Goal: Check status: Check status

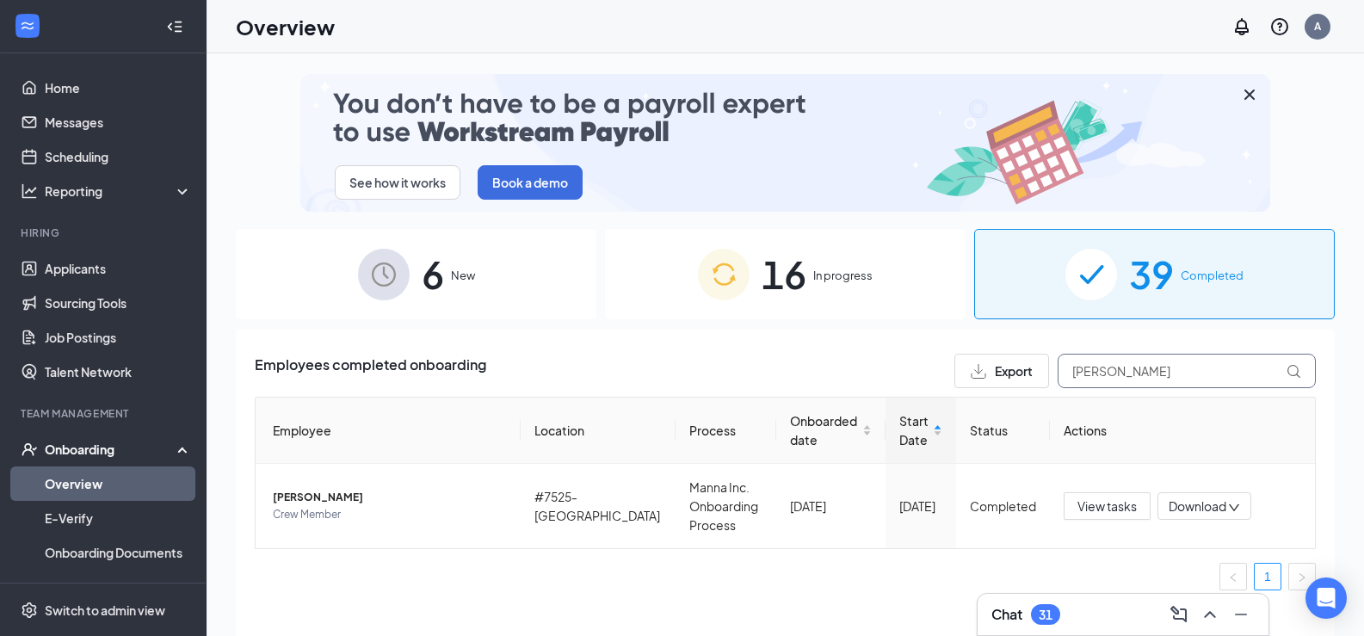
drag, startPoint x: 1129, startPoint y: 373, endPoint x: 1030, endPoint y: 353, distance: 101.0
click at [1030, 353] on div "Employees completed onboarding Export [PERSON_NAME] Employee Location Process O…" at bounding box center [785, 504] width 1099 height 349
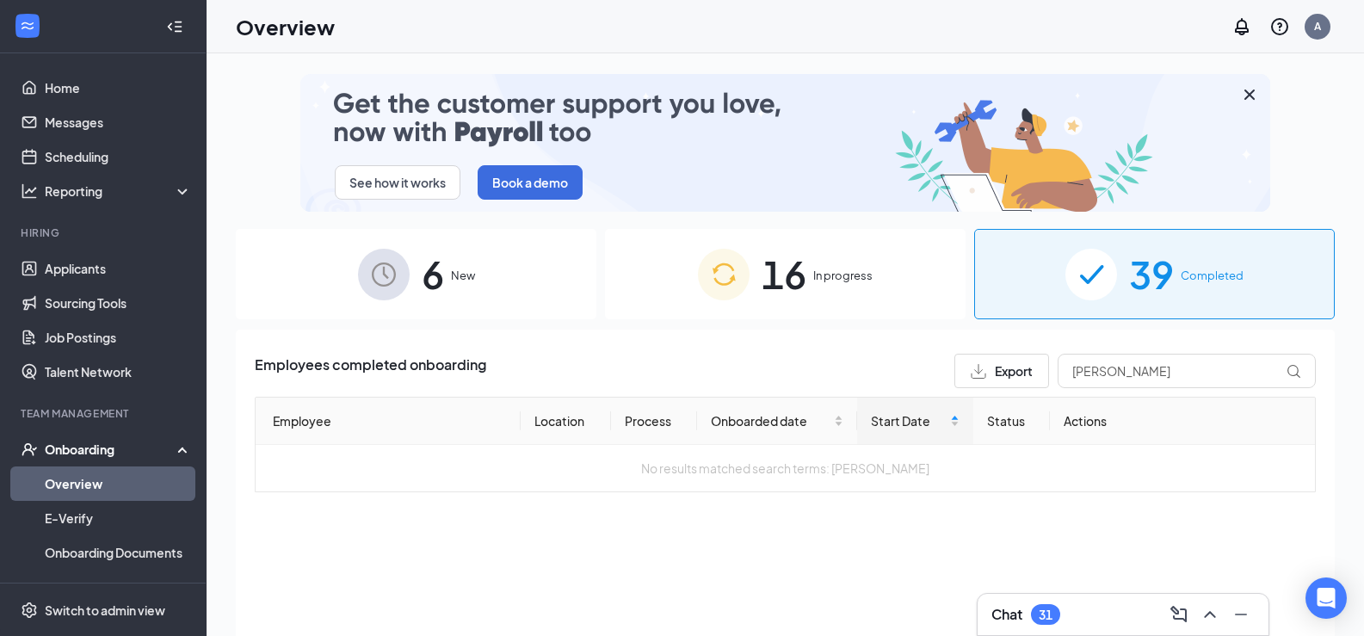
click at [621, 602] on div "Employees completed onboarding Export drake Employee Location Process Onboarded…" at bounding box center [785, 504] width 1099 height 349
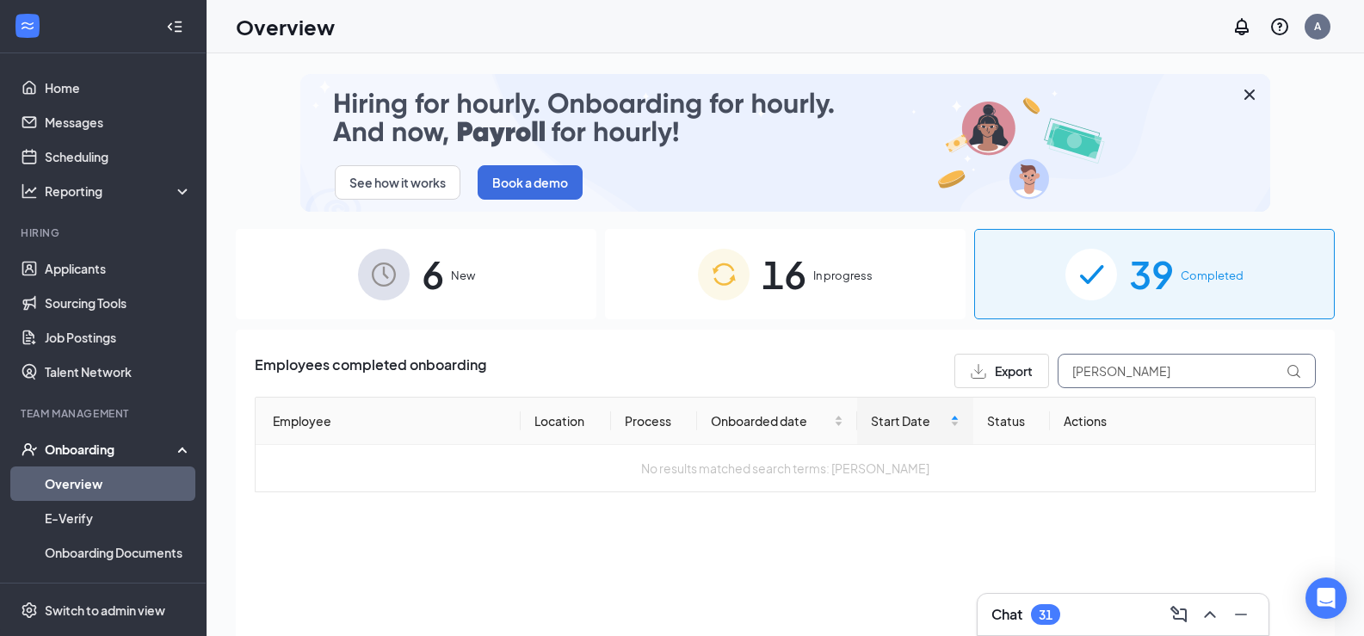
drag, startPoint x: 1073, startPoint y: 362, endPoint x: 1051, endPoint y: 363, distance: 21.5
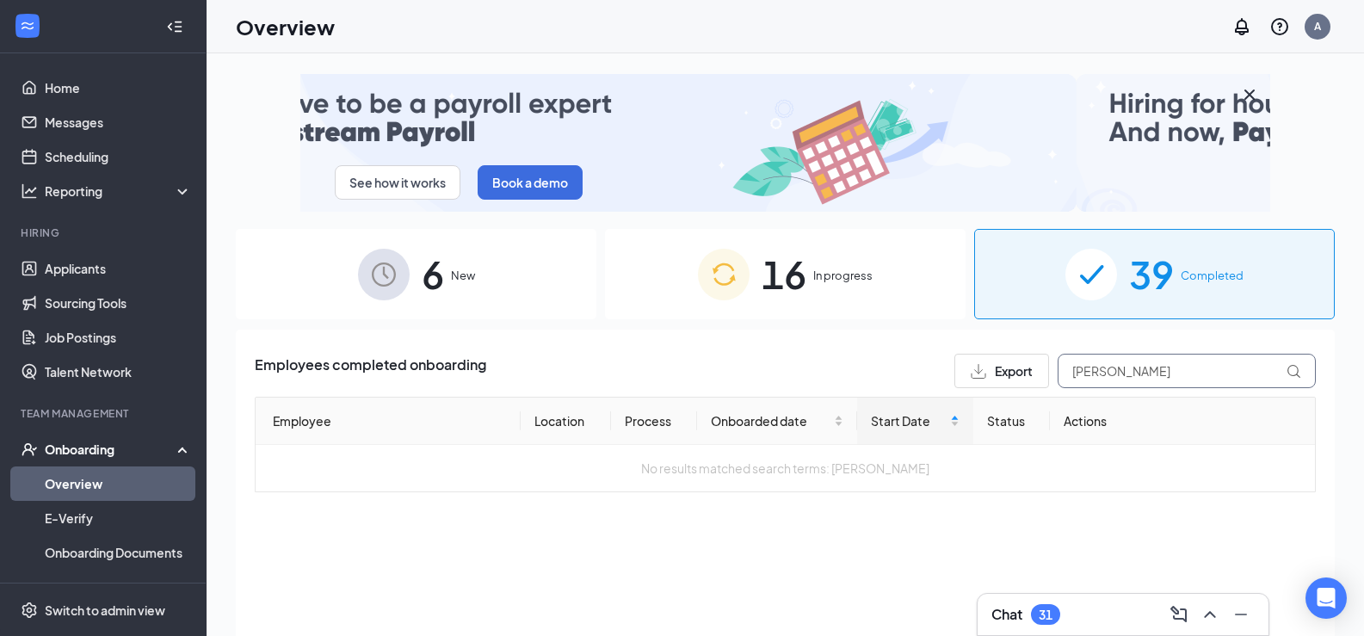
click at [1031, 361] on div "Export drake" at bounding box center [1136, 371] width 362 height 34
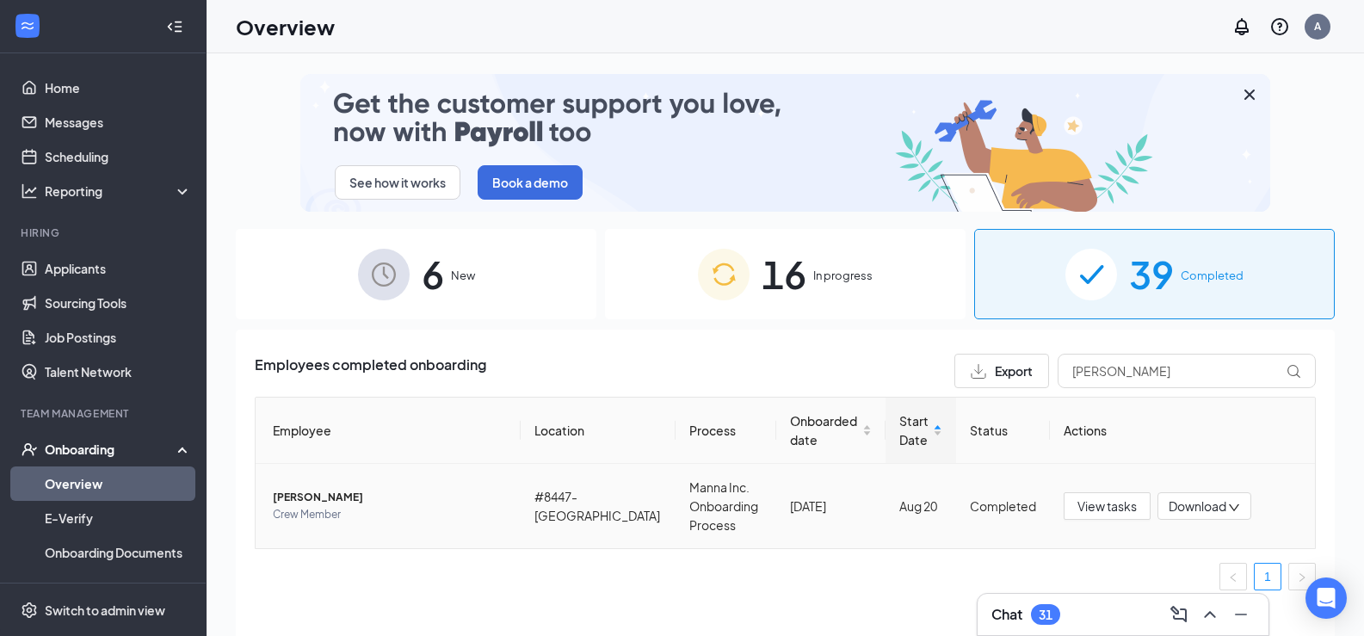
click at [321, 504] on span "[PERSON_NAME]" at bounding box center [390, 497] width 234 height 17
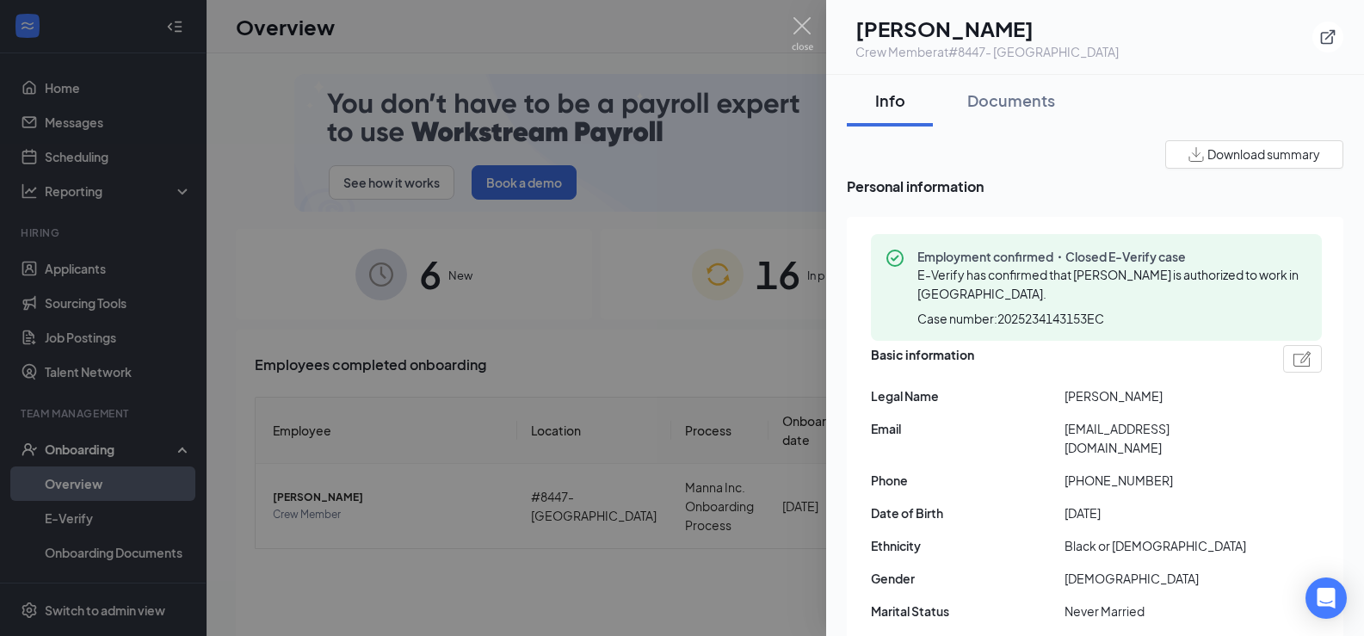
click at [1226, 159] on span "Download summary" at bounding box center [1264, 154] width 113 height 18
click at [809, 40] on img at bounding box center [803, 34] width 22 height 34
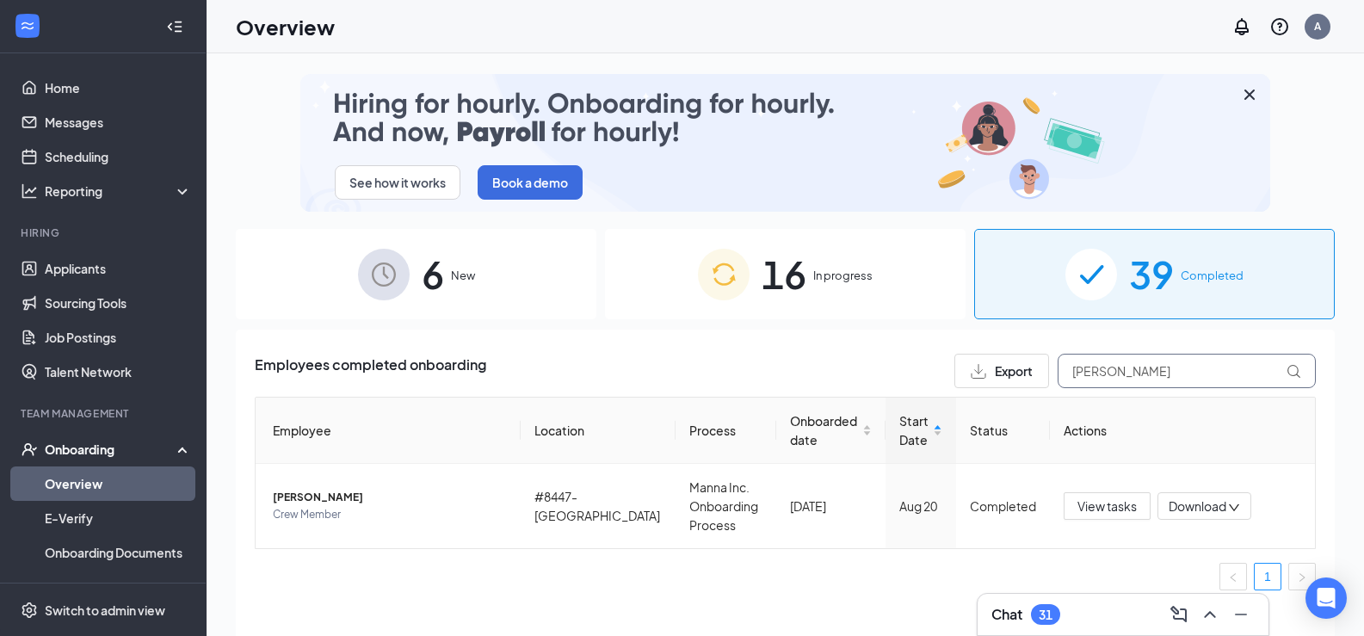
drag, startPoint x: 1161, startPoint y: 365, endPoint x: 1026, endPoint y: 352, distance: 135.8
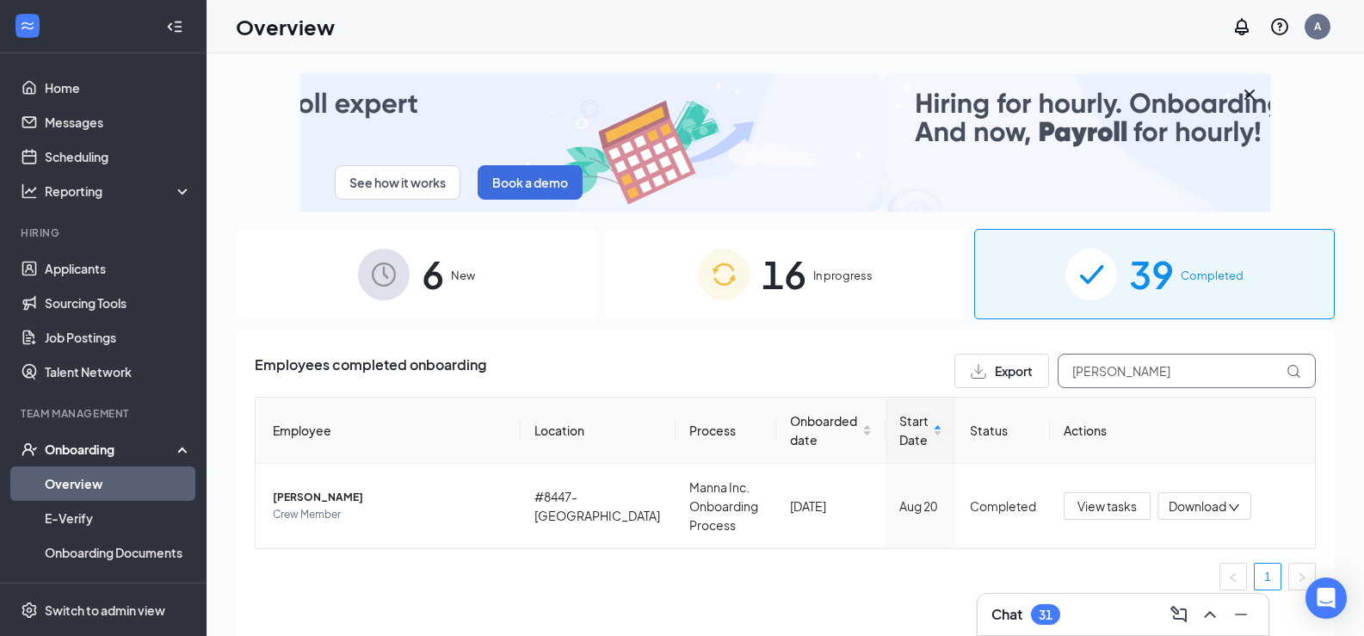
click at [1026, 352] on div "Employees completed onboarding Export [PERSON_NAME] Employee Location Process O…" at bounding box center [785, 504] width 1099 height 349
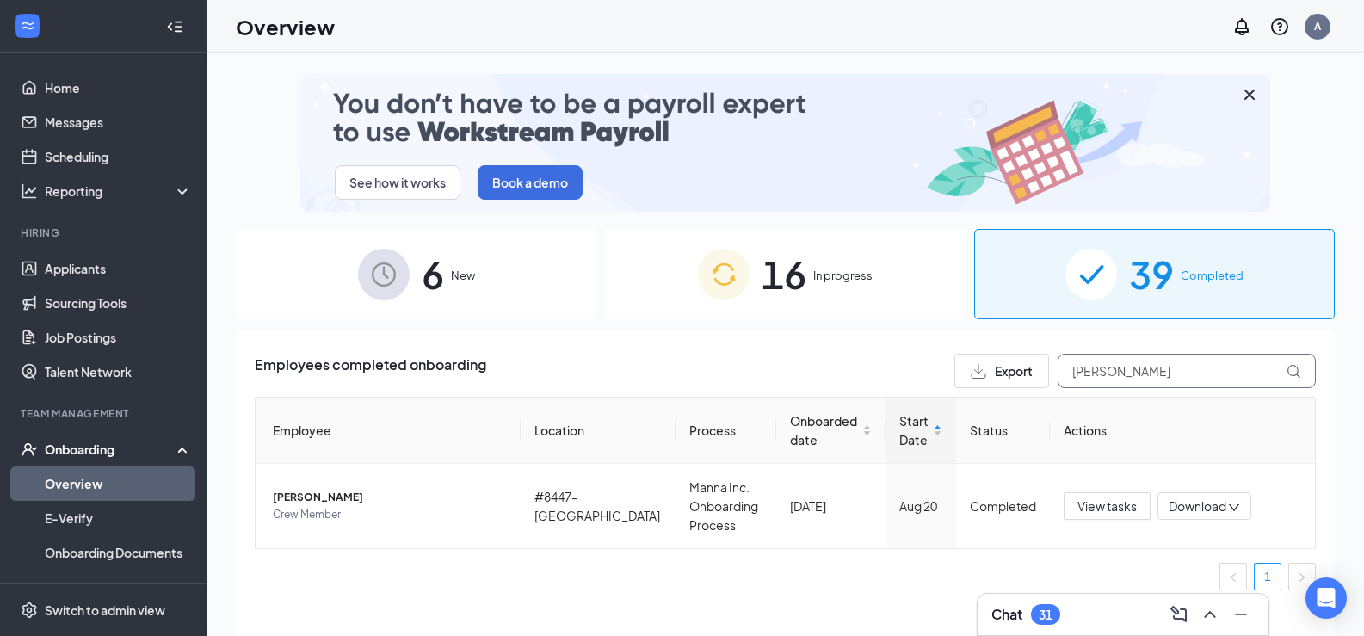
type input "[PERSON_NAME]"
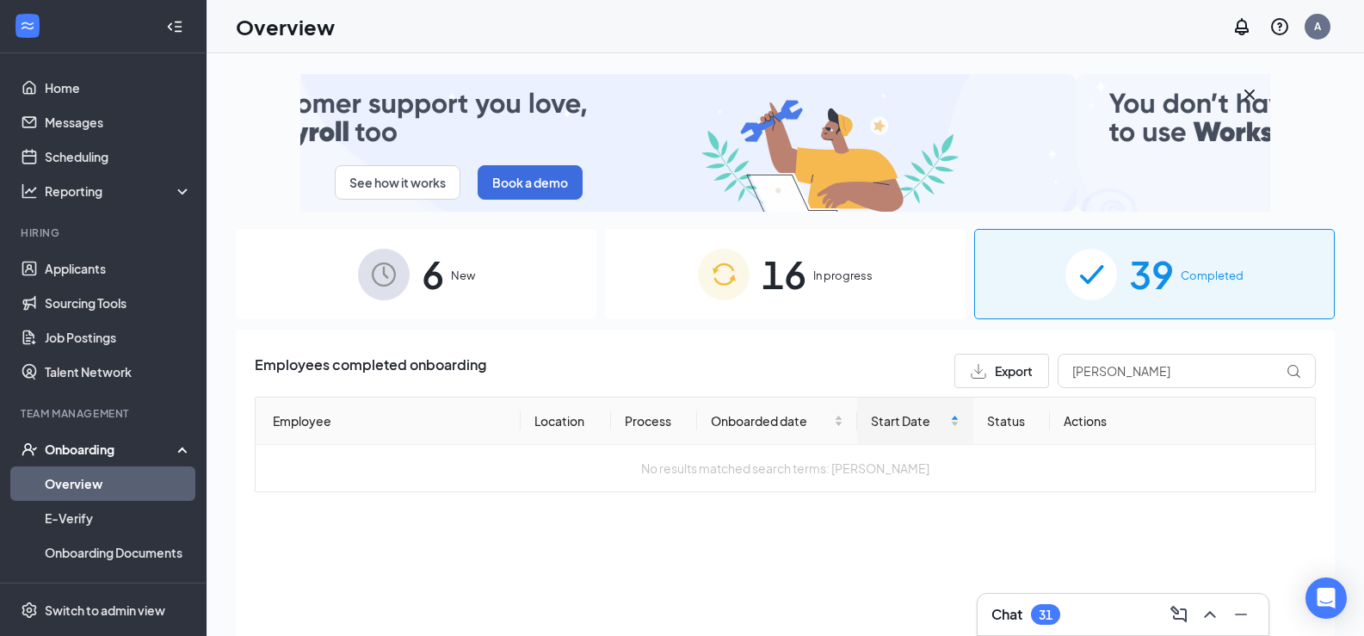
click at [772, 286] on span "16" at bounding box center [784, 273] width 45 height 59
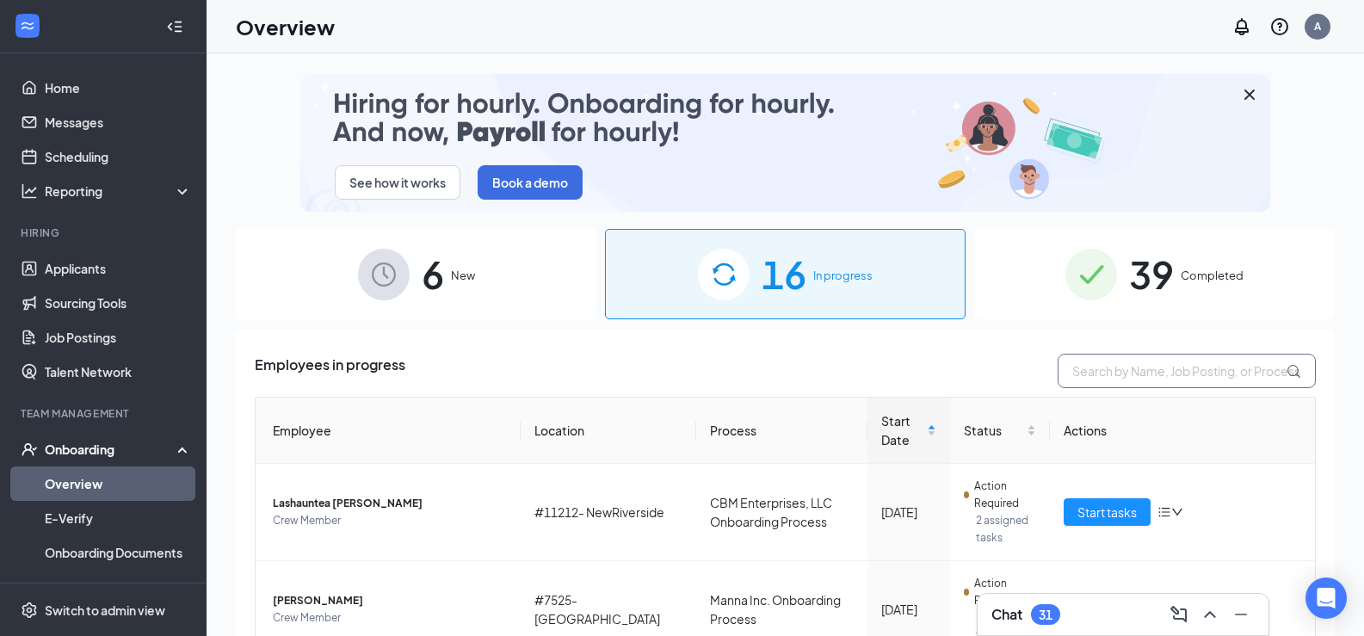
click at [1141, 383] on input "text" at bounding box center [1187, 371] width 258 height 34
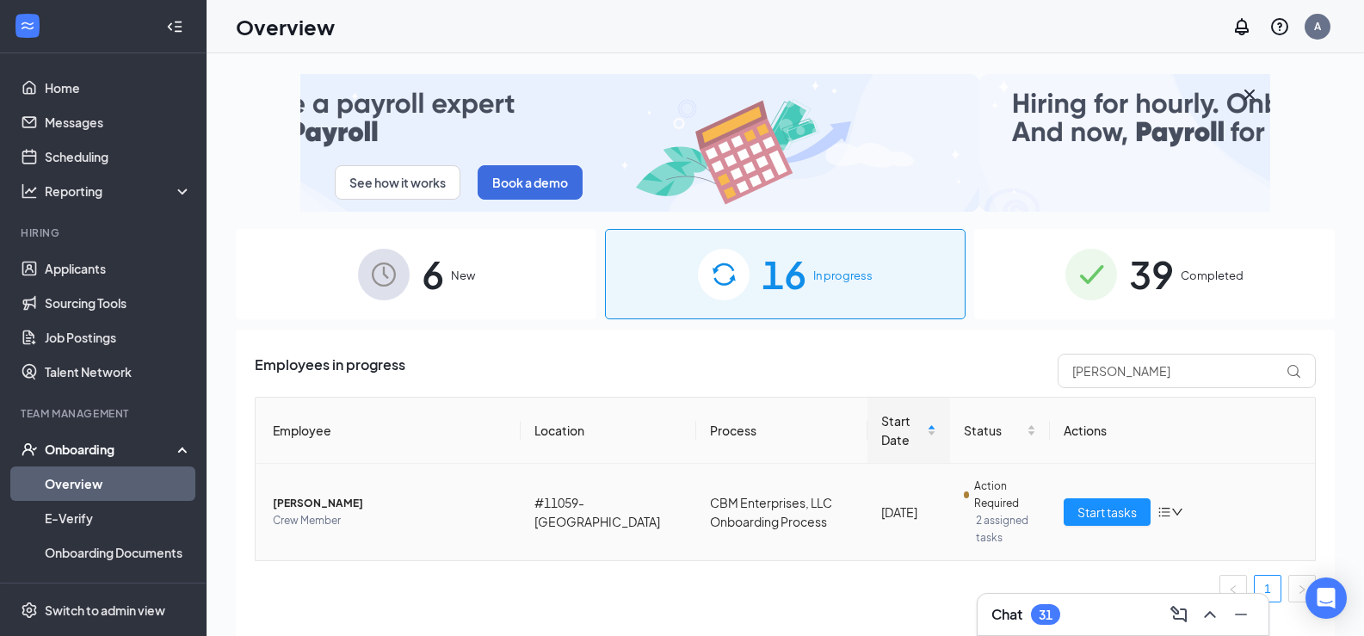
click at [337, 506] on span "[PERSON_NAME]" at bounding box center [390, 503] width 234 height 17
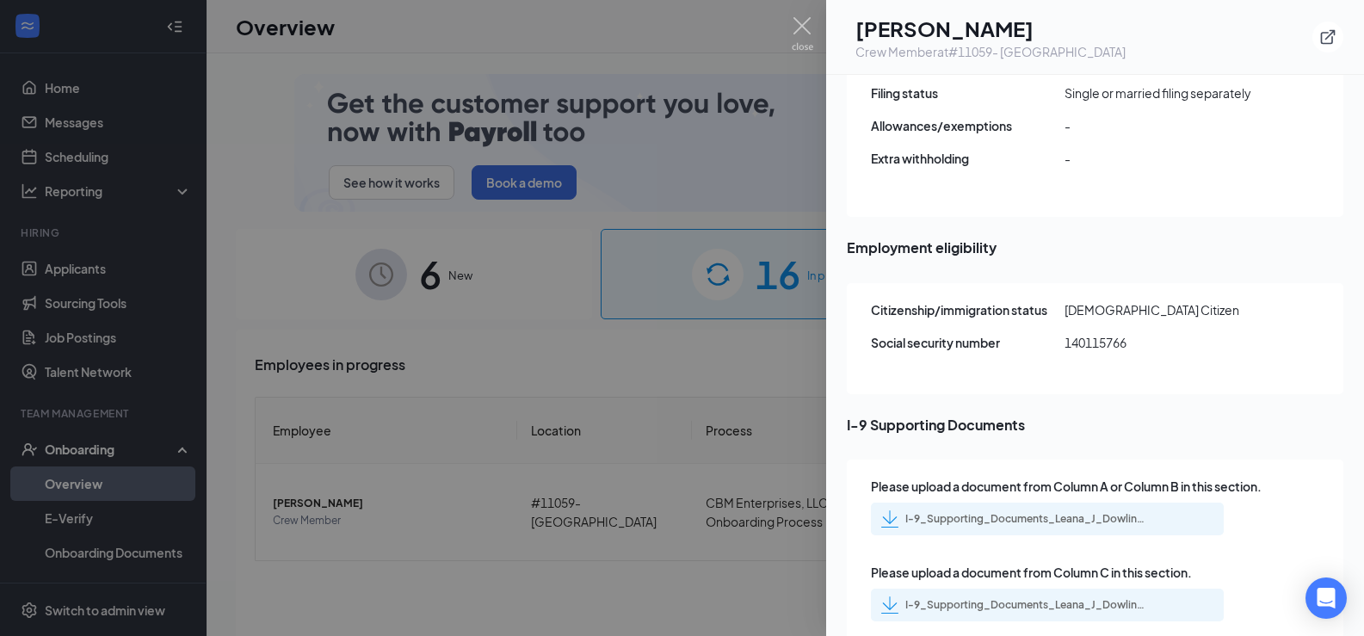
scroll to position [2130, 0]
click at [796, 33] on img at bounding box center [803, 34] width 22 height 34
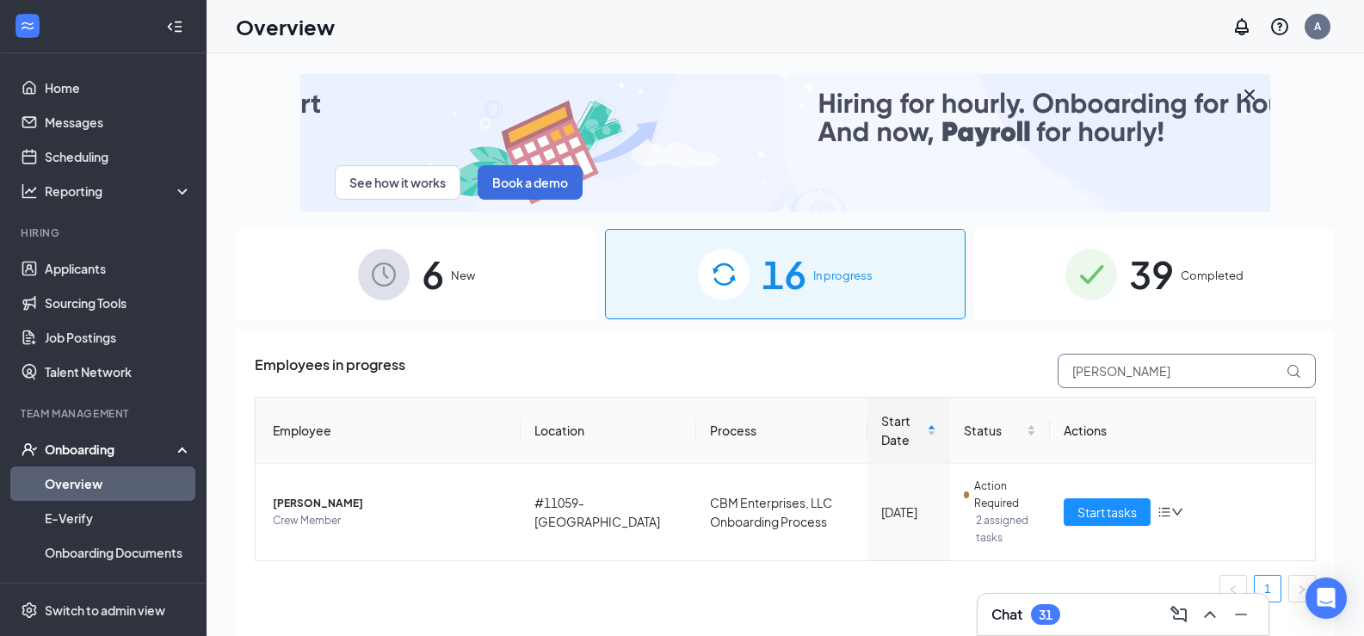
drag, startPoint x: 1165, startPoint y: 376, endPoint x: 1020, endPoint y: 368, distance: 145.7
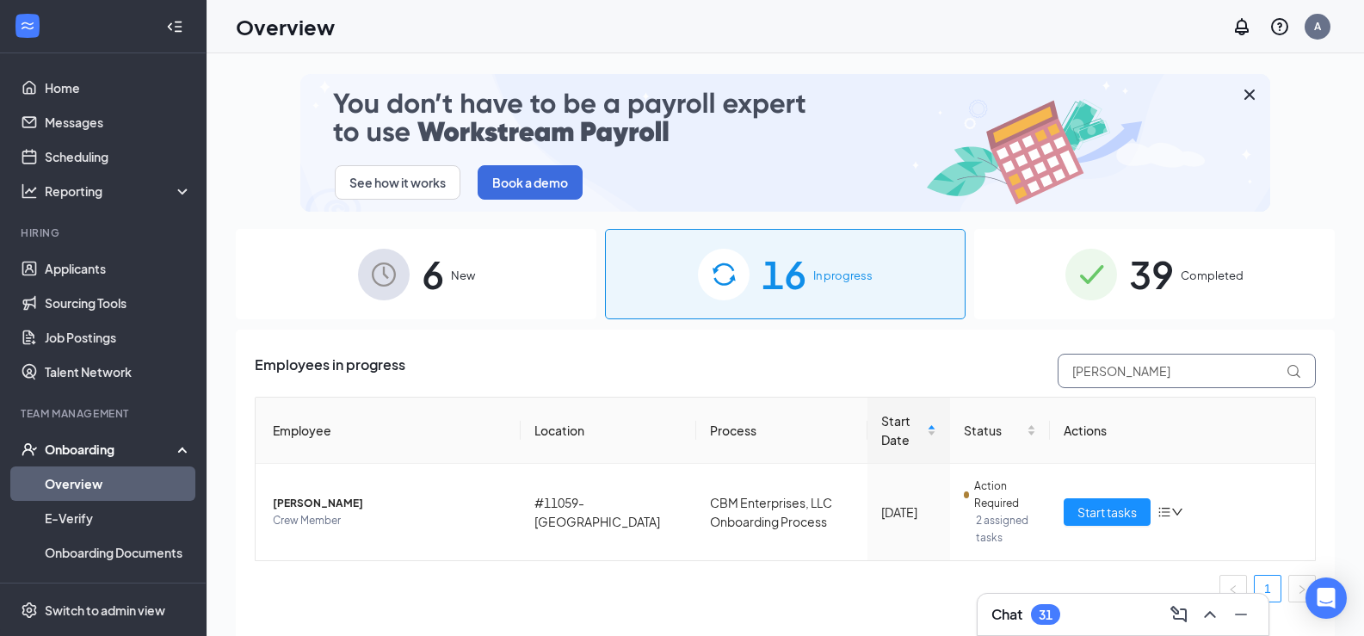
click at [1020, 368] on div "Employees in progress [PERSON_NAME]" at bounding box center [785, 371] width 1061 height 34
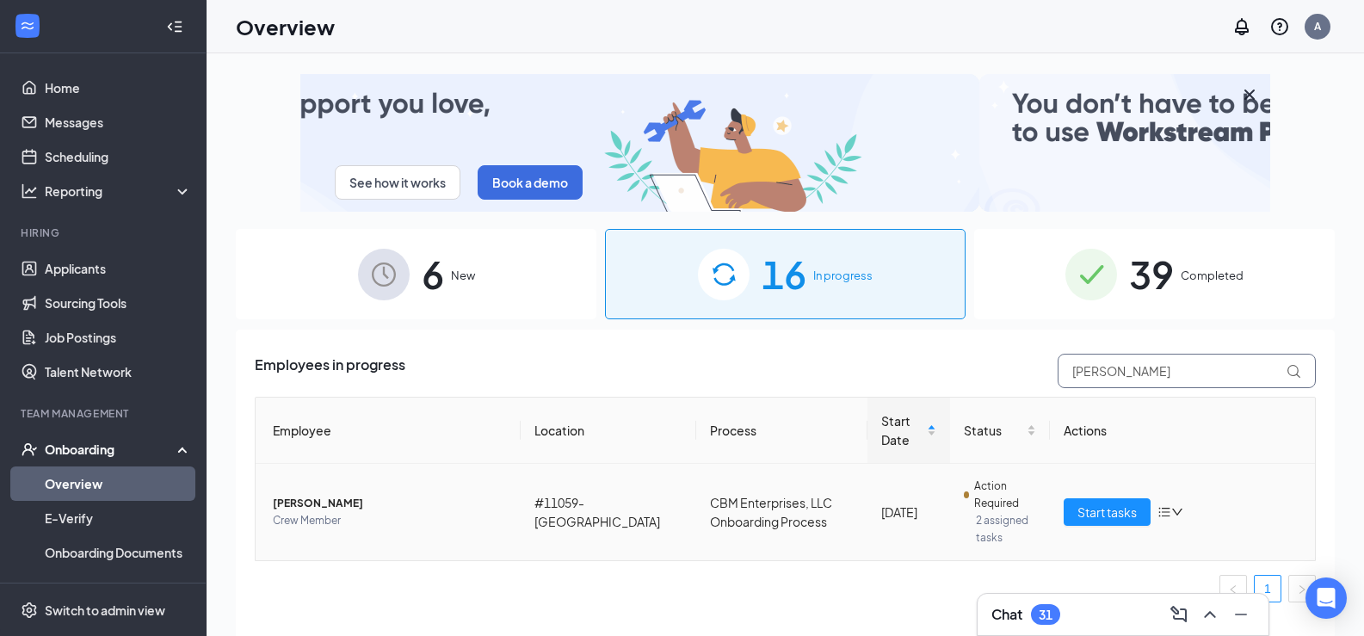
type input "[PERSON_NAME]"
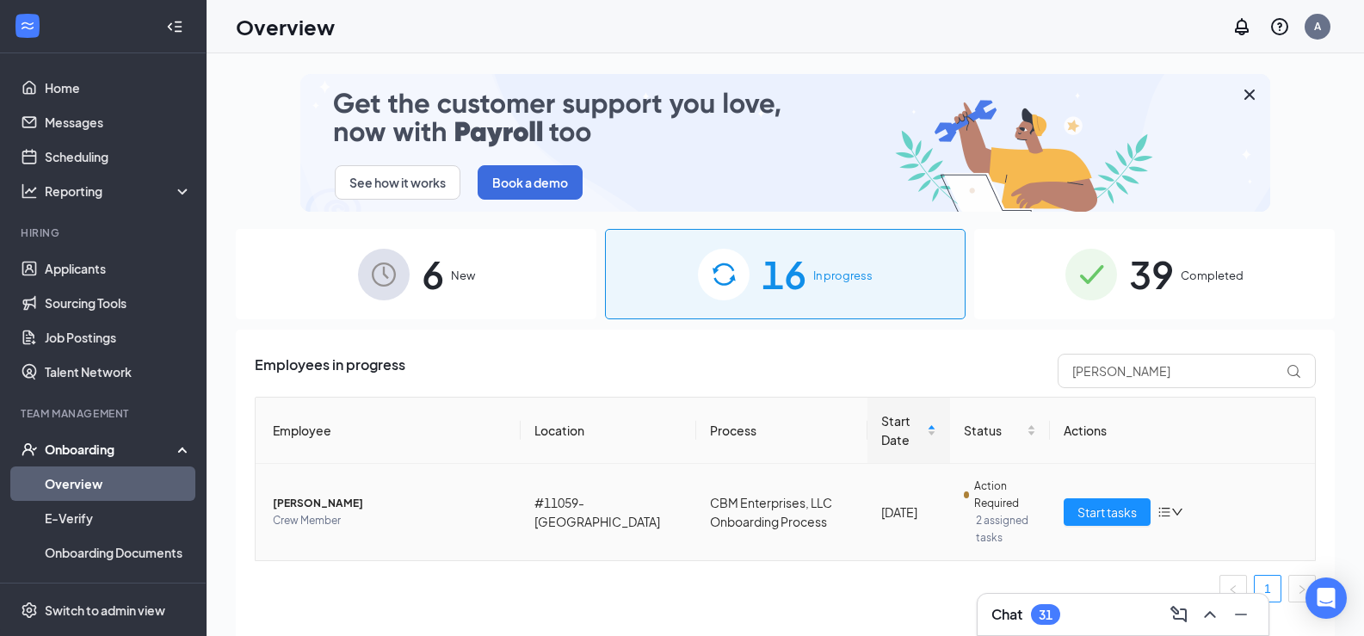
click at [325, 510] on span "[PERSON_NAME]" at bounding box center [390, 503] width 234 height 17
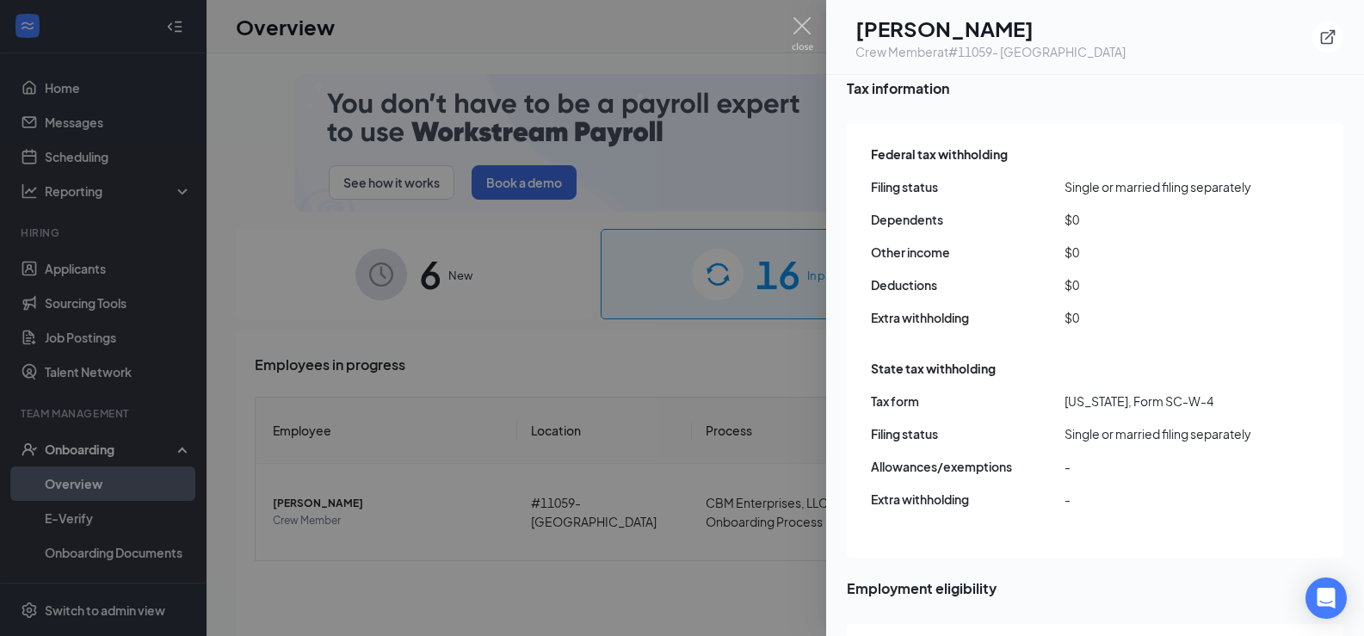
scroll to position [1549, 0]
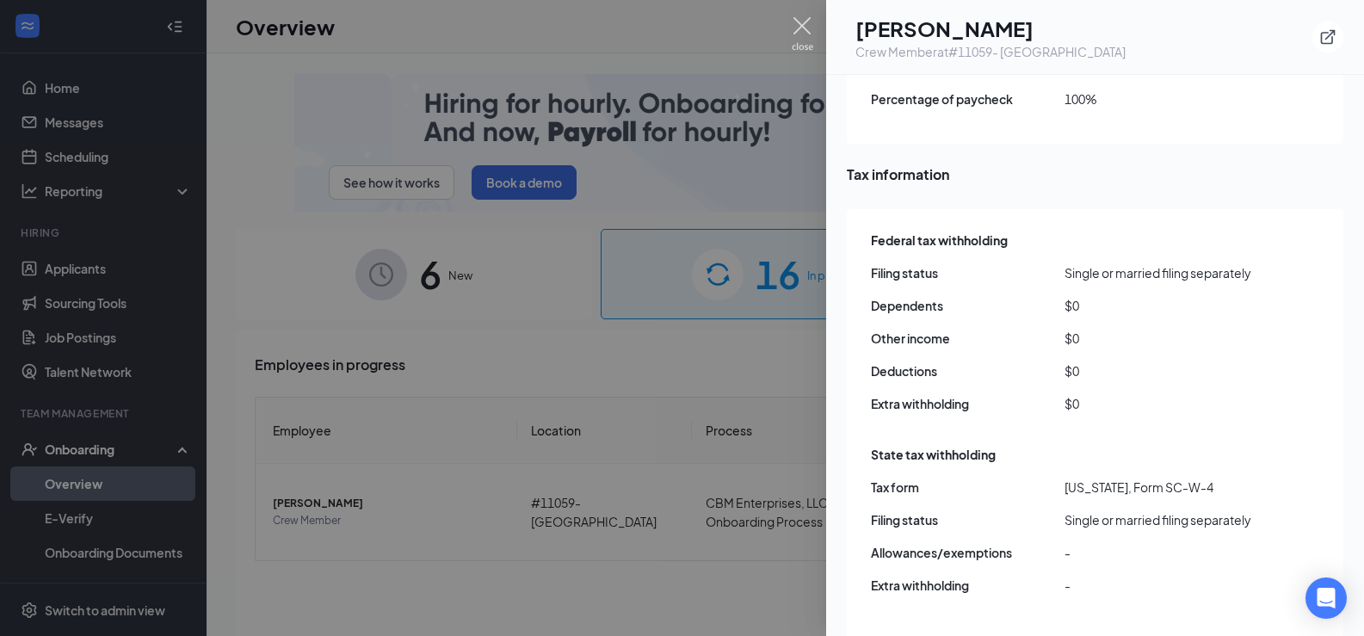
click at [802, 34] on img at bounding box center [803, 34] width 22 height 34
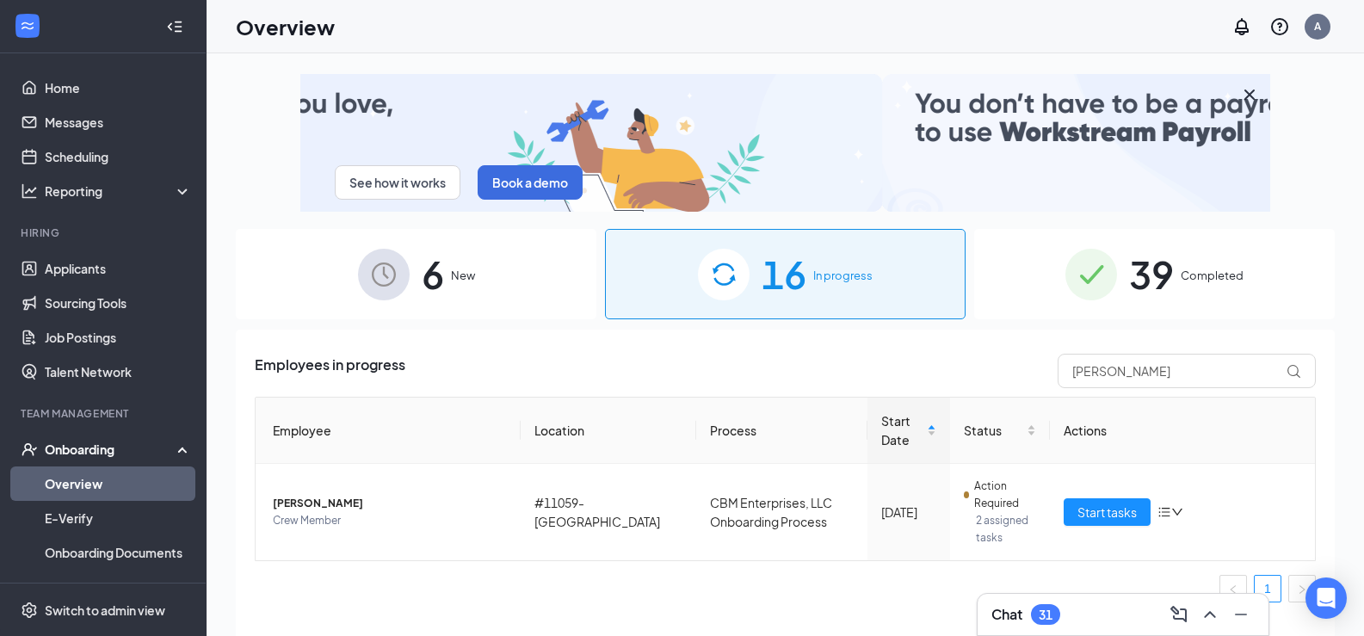
click at [1137, 282] on span "39" at bounding box center [1151, 273] width 45 height 59
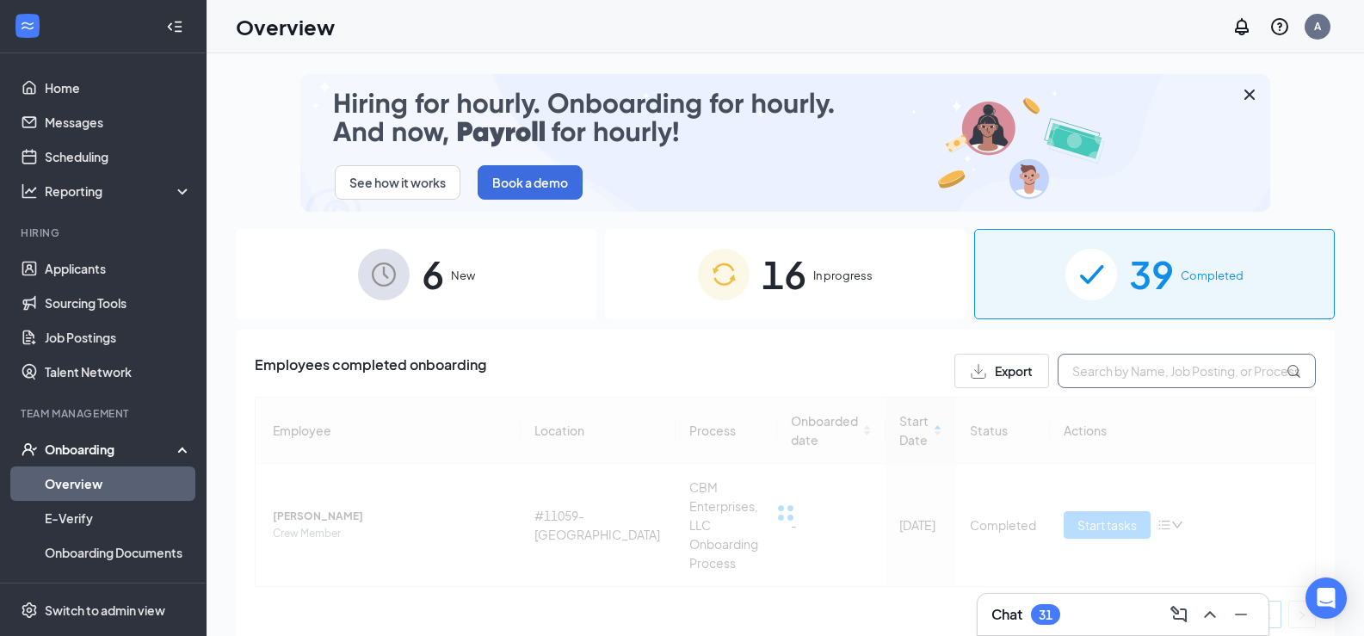
click at [1158, 372] on input "text" at bounding box center [1187, 371] width 258 height 34
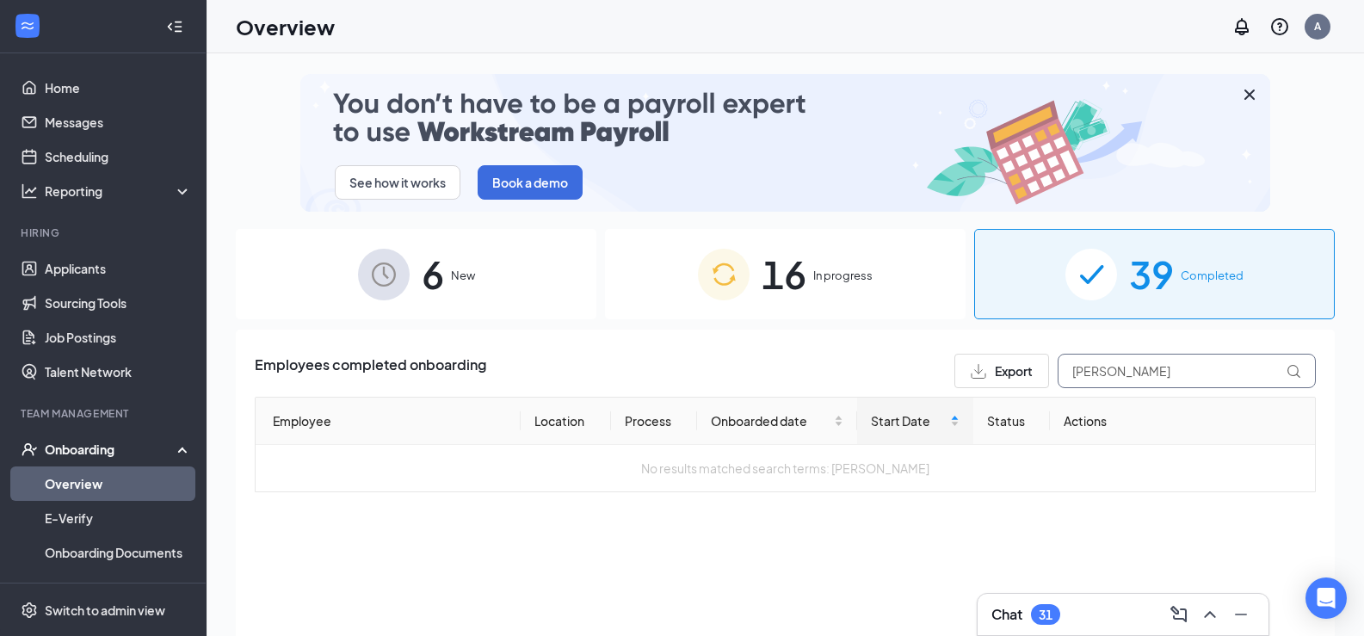
drag, startPoint x: 1125, startPoint y: 372, endPoint x: 978, endPoint y: 356, distance: 148.1
click at [978, 356] on div "Export [PERSON_NAME]" at bounding box center [1136, 371] width 362 height 34
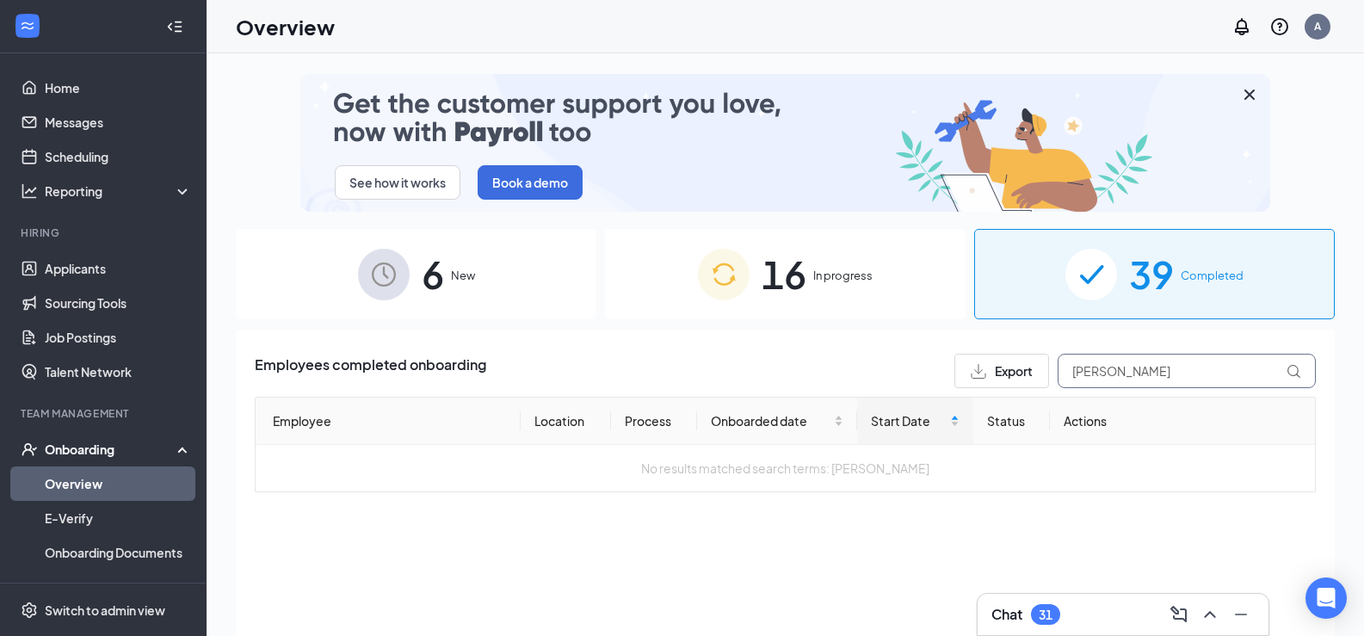
type input "[PERSON_NAME]"
click at [801, 281] on span "16" at bounding box center [784, 273] width 45 height 59
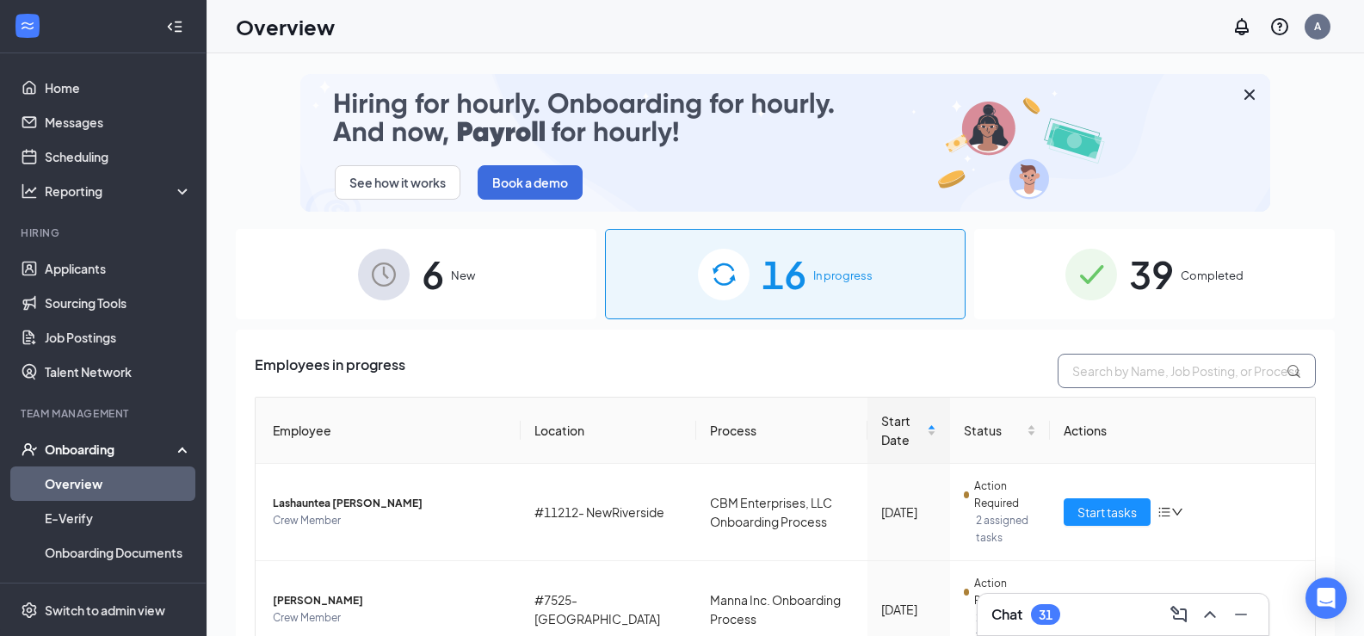
click at [1080, 386] on input "text" at bounding box center [1187, 371] width 258 height 34
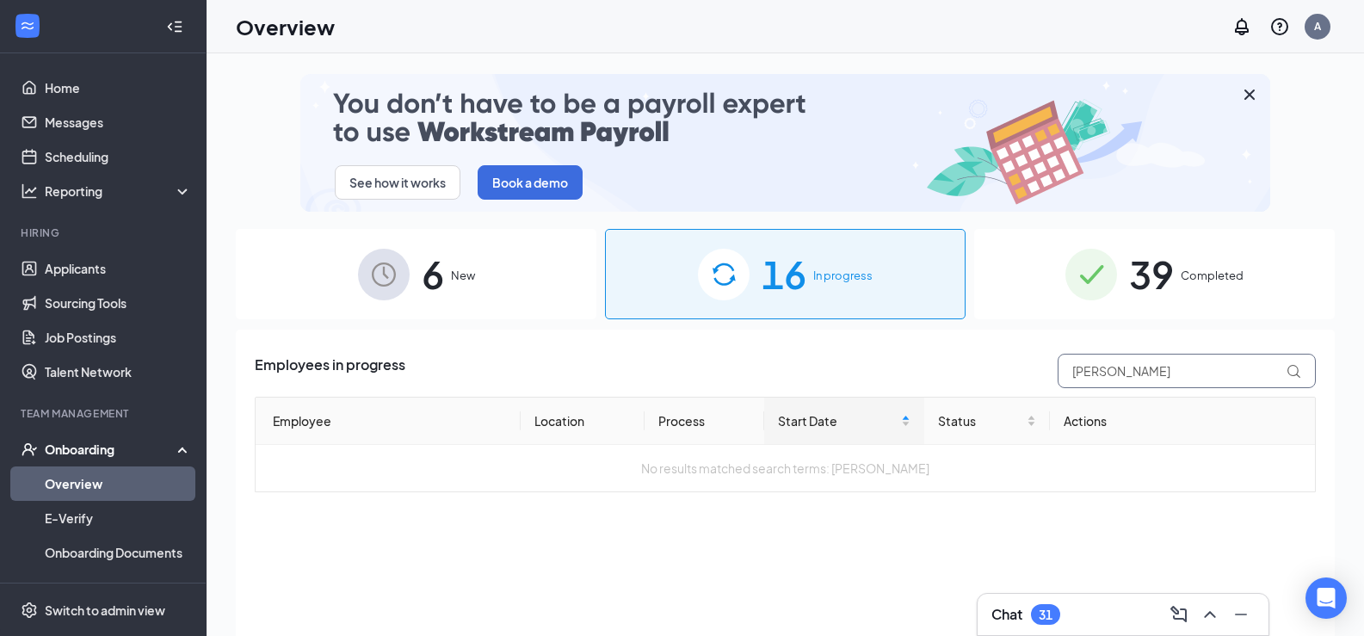
type input "[PERSON_NAME]"
click at [435, 265] on span "6" at bounding box center [433, 273] width 22 height 59
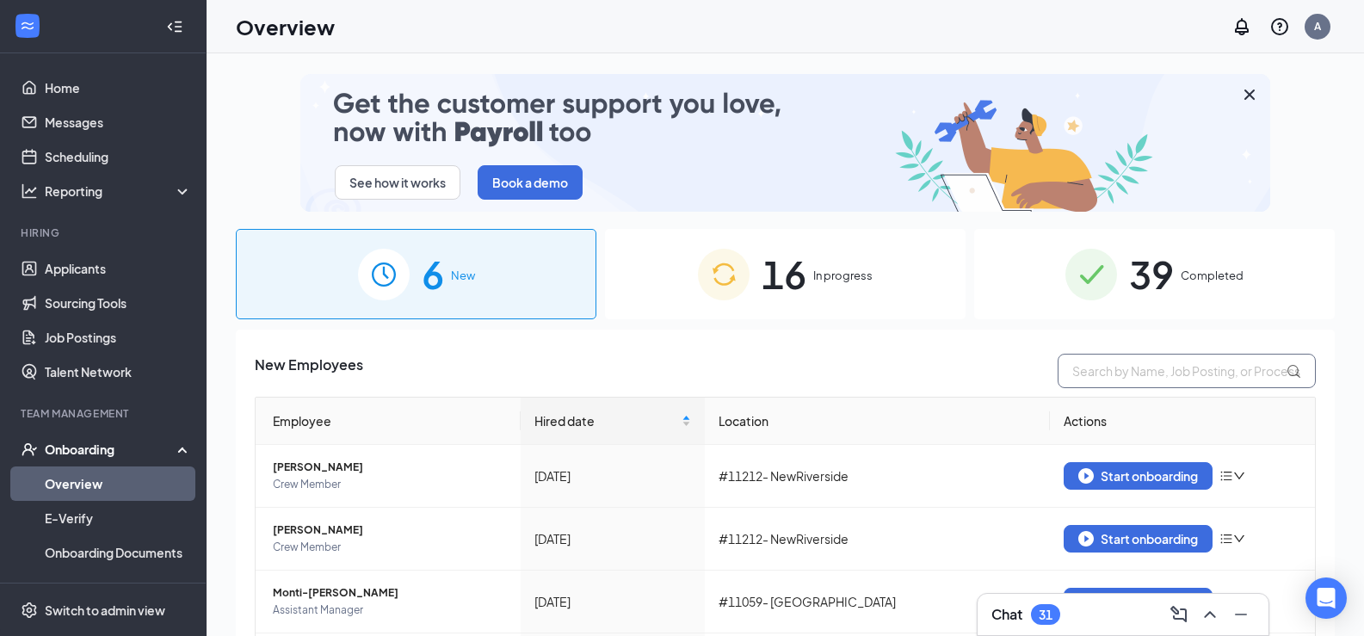
click at [1131, 379] on input "text" at bounding box center [1187, 371] width 258 height 34
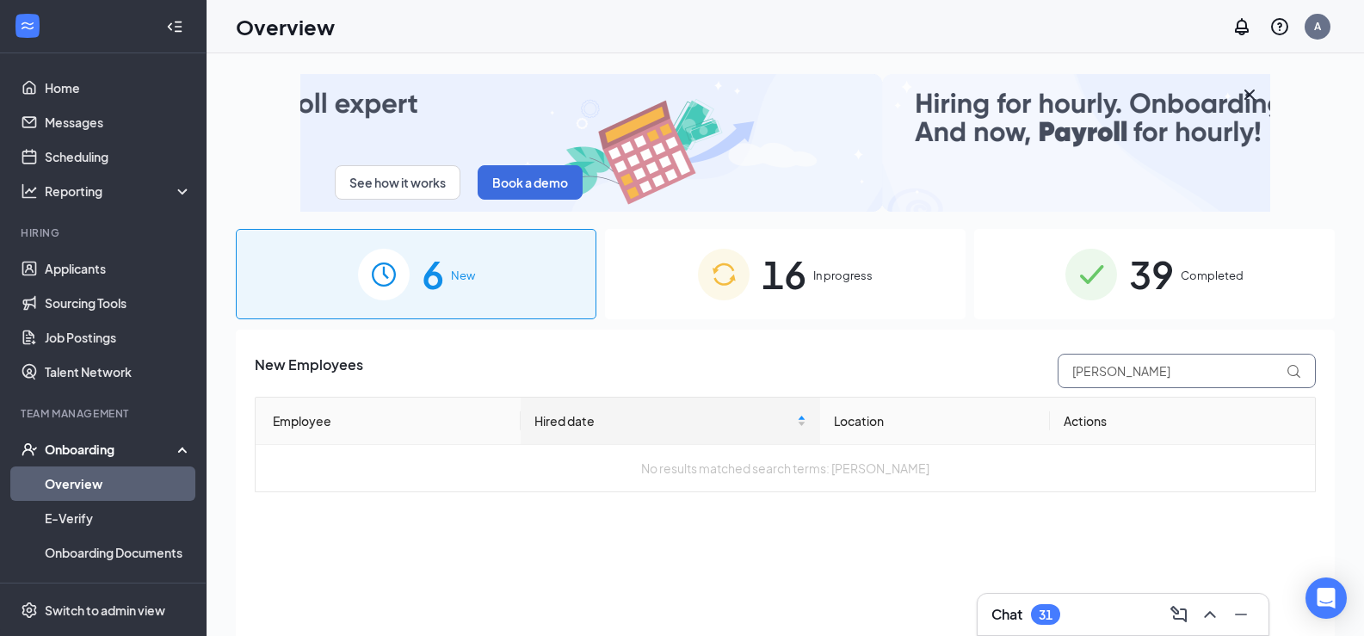
drag, startPoint x: 1169, startPoint y: 370, endPoint x: 1037, endPoint y: 370, distance: 131.7
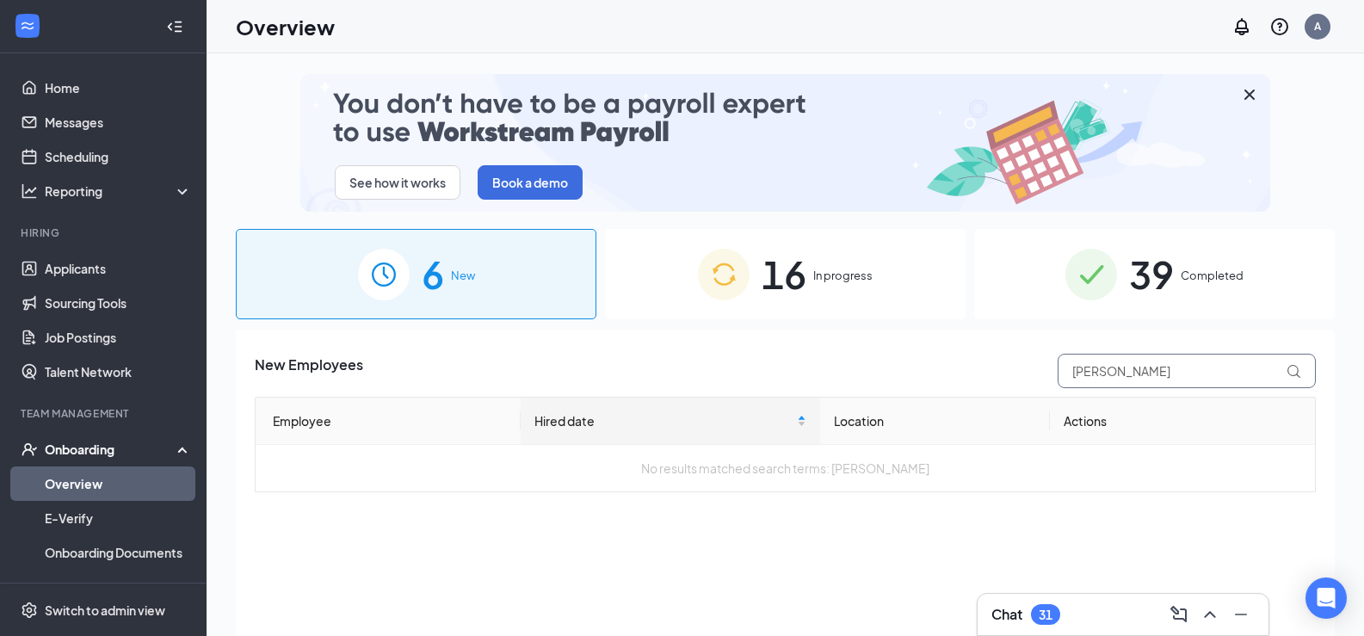
click at [1037, 370] on div "New Employees [PERSON_NAME]" at bounding box center [785, 371] width 1061 height 34
type input "[PERSON_NAME]"
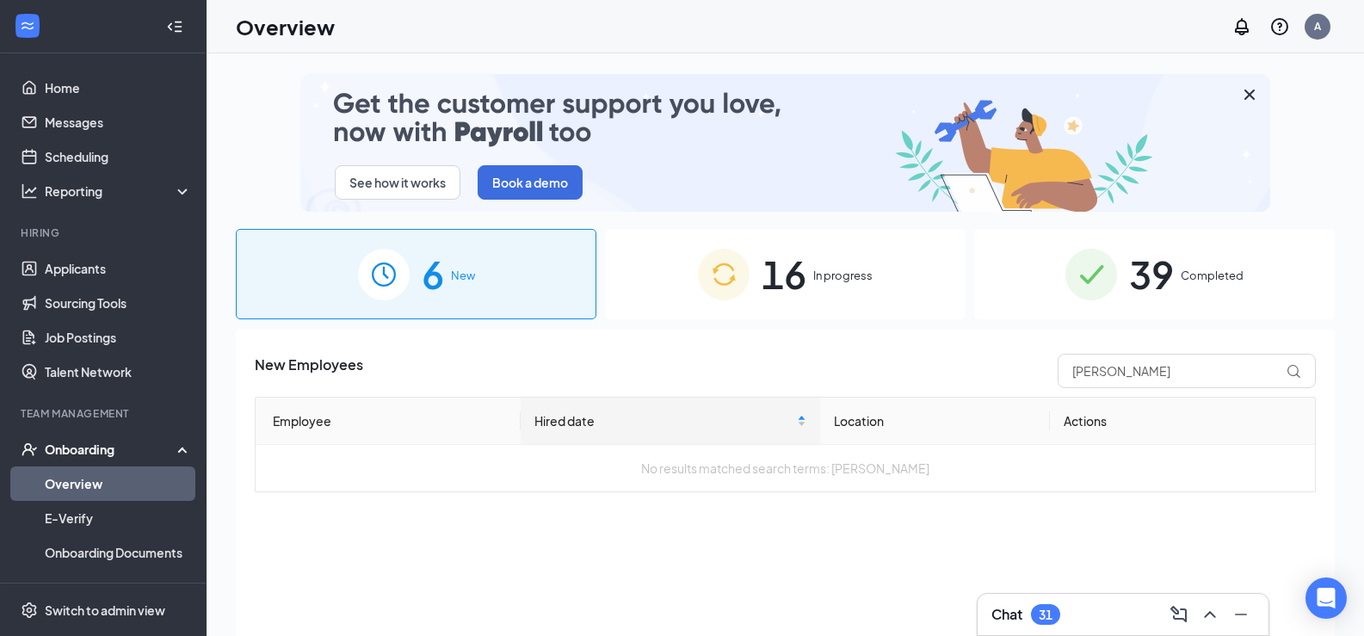
click at [808, 275] on div "16 In progress" at bounding box center [785, 274] width 361 height 90
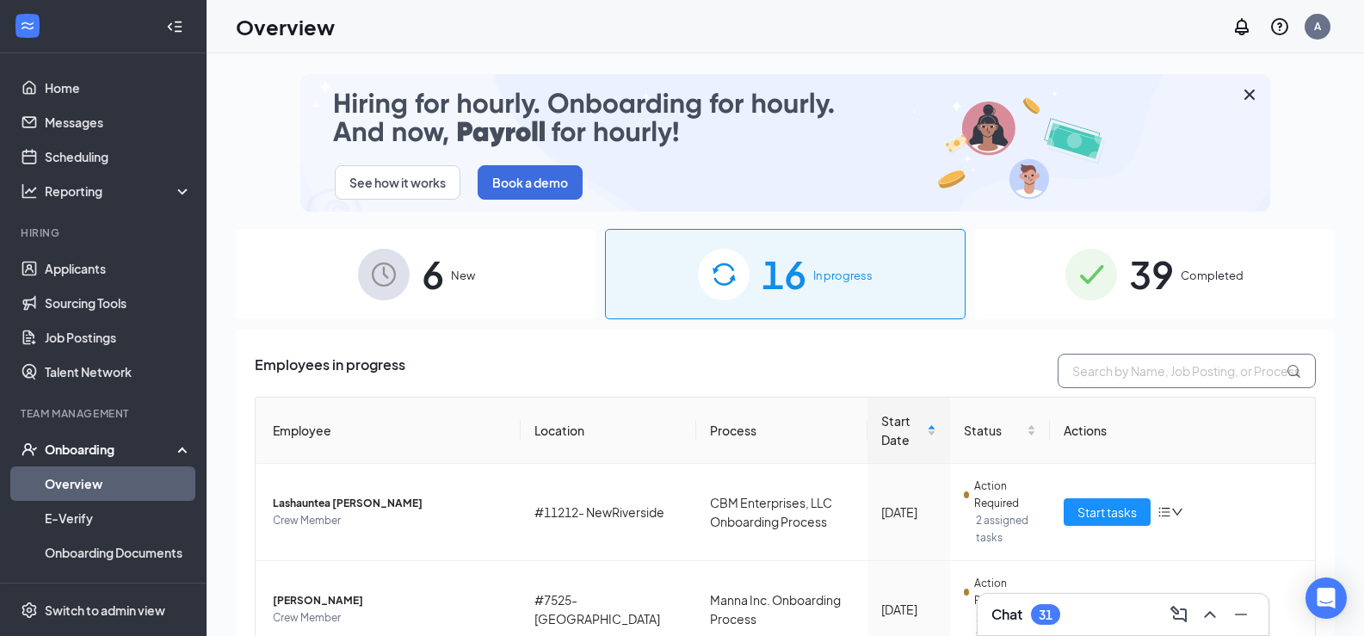
click at [1192, 369] on input "text" at bounding box center [1187, 371] width 258 height 34
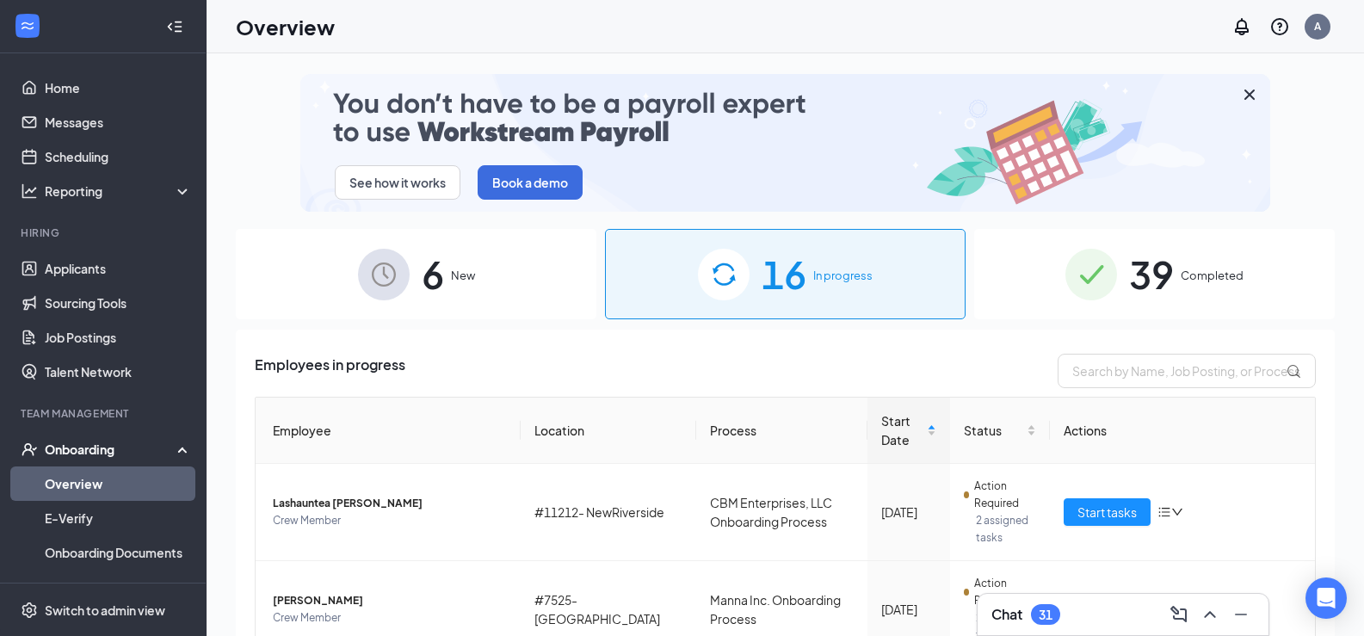
click at [1143, 269] on span "39" at bounding box center [1151, 273] width 45 height 59
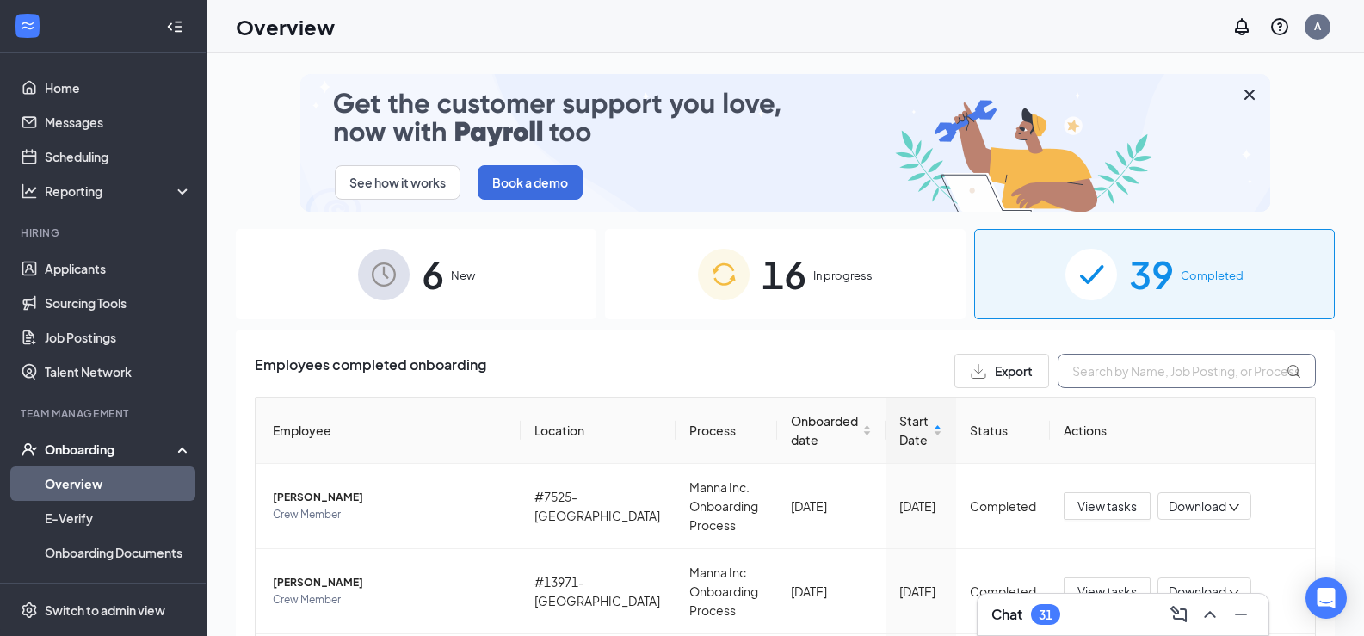
click at [1127, 377] on input "text" at bounding box center [1187, 371] width 258 height 34
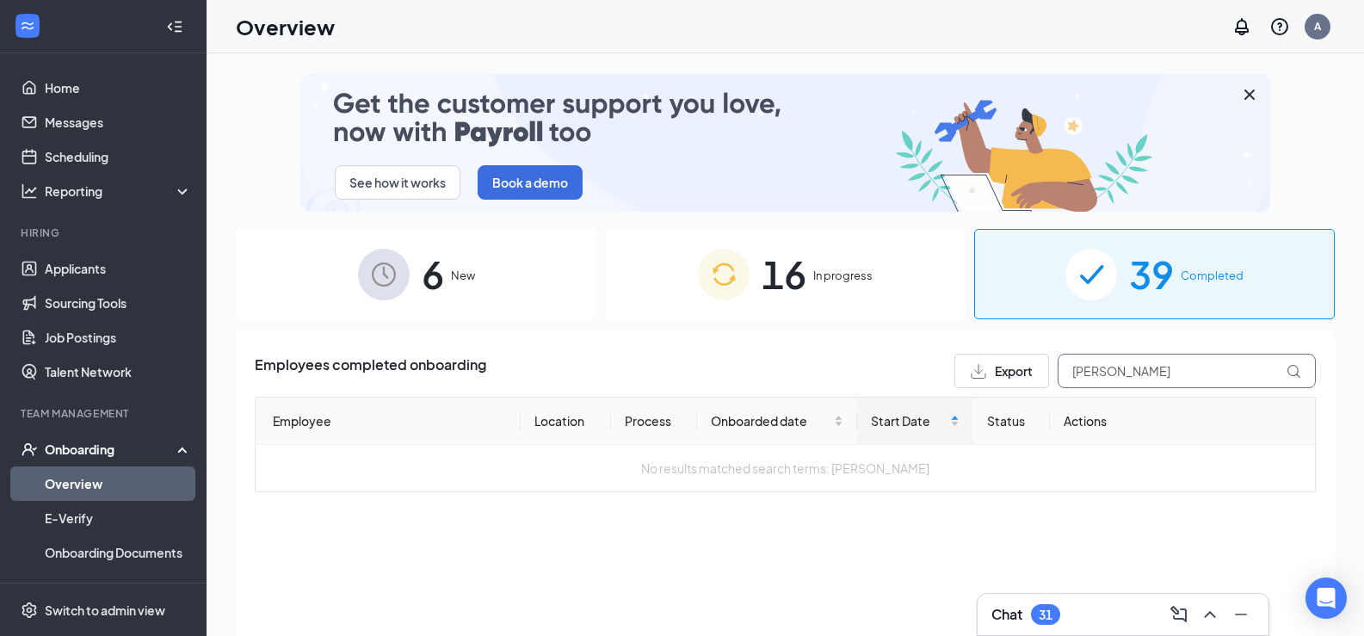
type input "[PERSON_NAME]"
